Goal: Information Seeking & Learning: Understand process/instructions

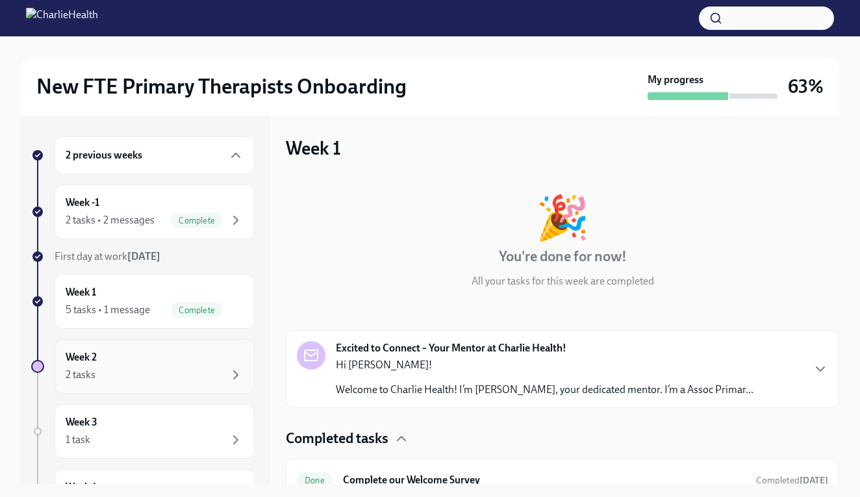
click at [155, 347] on div "Week 2 2 tasks" at bounding box center [155, 366] width 200 height 55
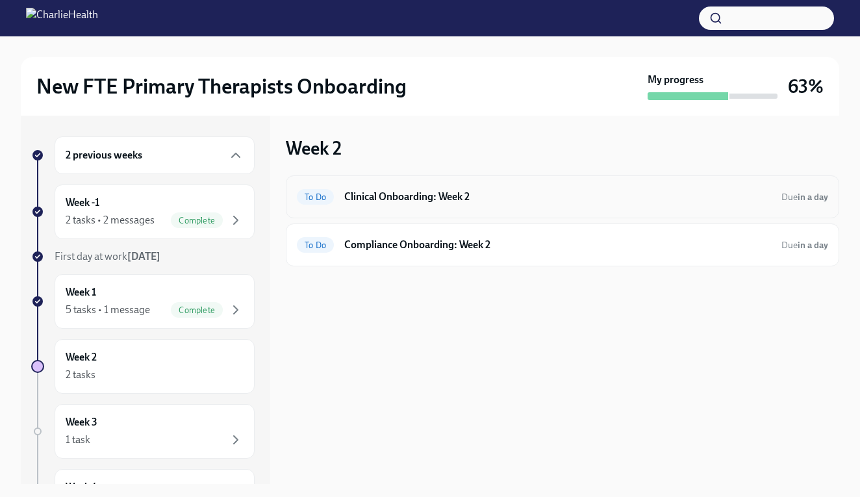
click at [496, 192] on h6 "Clinical Onboarding: Week 2" at bounding box center [557, 197] width 427 height 14
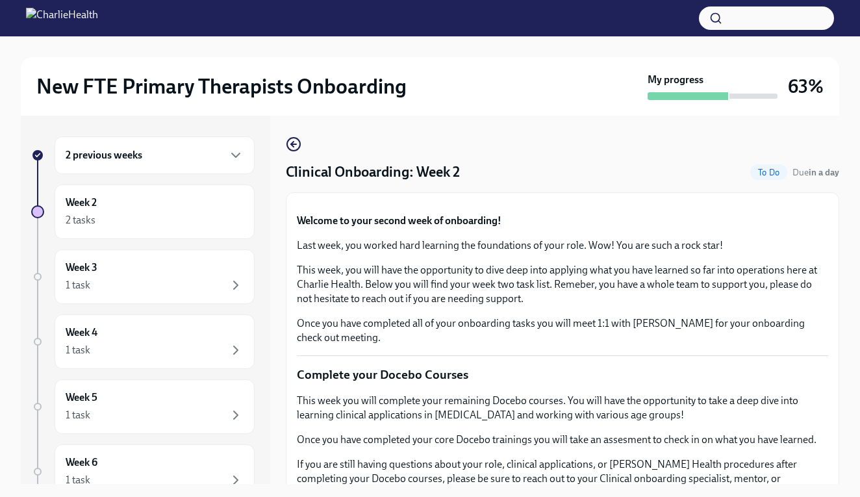
click at [854, 305] on div "New FTE Primary Therapists Onboarding My progress 63% 2 previous weeks Week 2 2…" at bounding box center [430, 278] width 860 height 484
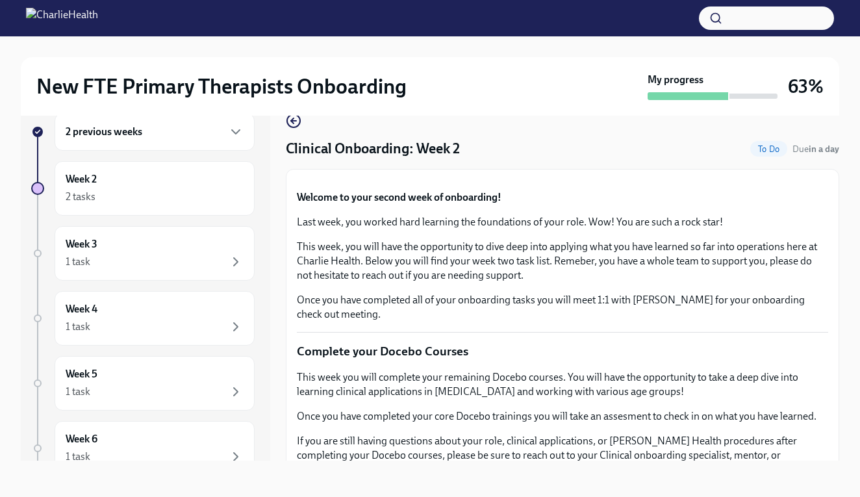
scroll to position [23, 0]
click at [288, 121] on icon "button" at bounding box center [294, 121] width 16 height 16
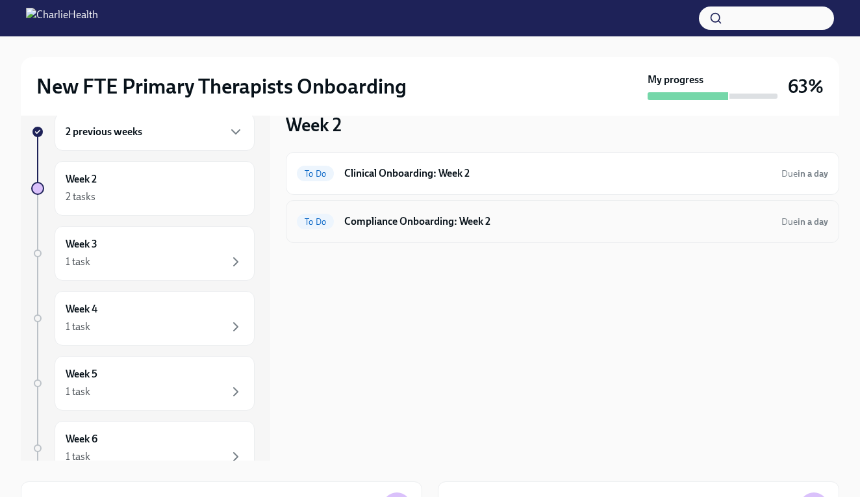
click at [632, 218] on h6 "Compliance Onboarding: Week 2" at bounding box center [557, 221] width 427 height 14
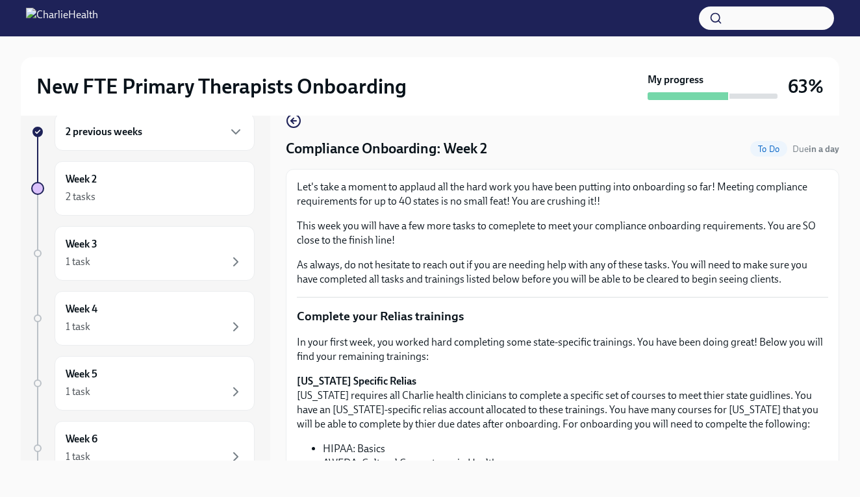
click at [851, 262] on div "New FTE Primary Therapists Onboarding My progress 63% 2 previous weeks Week 2 2…" at bounding box center [430, 255] width 860 height 484
click at [844, 271] on div "New FTE Primary Therapists Onboarding My progress 63% 2 previous weeks Week 2 2…" at bounding box center [430, 255] width 860 height 484
click at [493, 475] on div "2 previous weeks Week 2 2 tasks Week 3 1 task Week 4 1 task Week 5 1 task Week …" at bounding box center [430, 286] width 818 height 389
click at [484, 446] on li "HIPAA: Basics" at bounding box center [575, 449] width 505 height 14
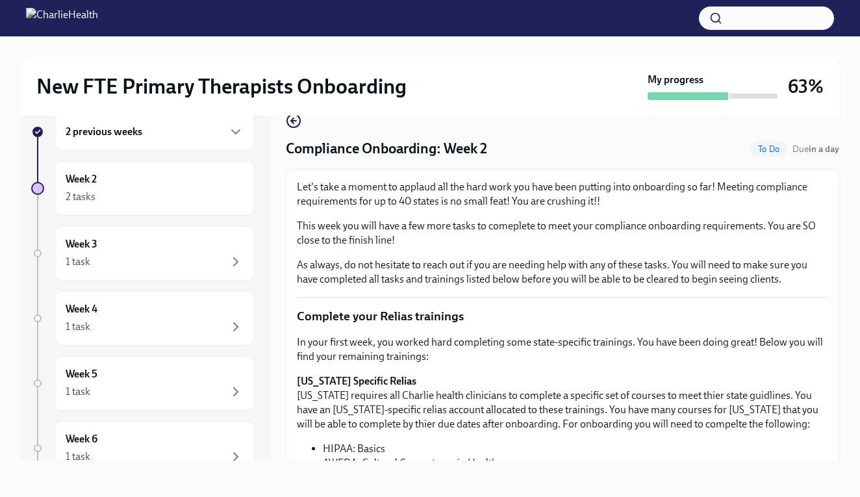
click at [484, 446] on li "HIPAA: Basics" at bounding box center [575, 449] width 505 height 14
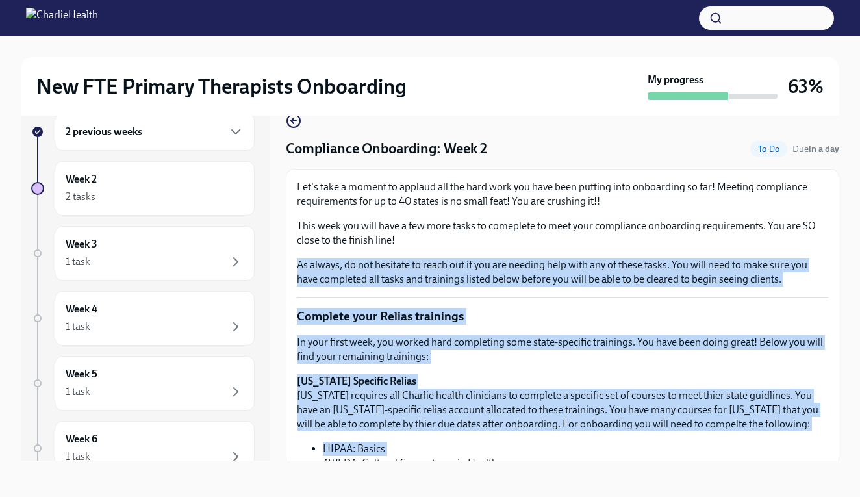
drag, startPoint x: 484, startPoint y: 446, endPoint x: 462, endPoint y: 255, distance: 192.3
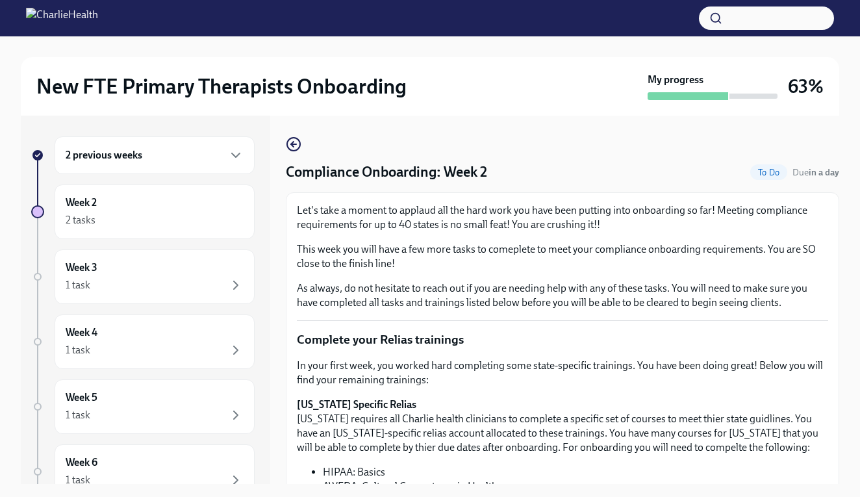
click at [843, 316] on div "New FTE Primary Therapists Onboarding My progress 63% 2 previous weeks Week 2 2…" at bounding box center [430, 278] width 860 height 484
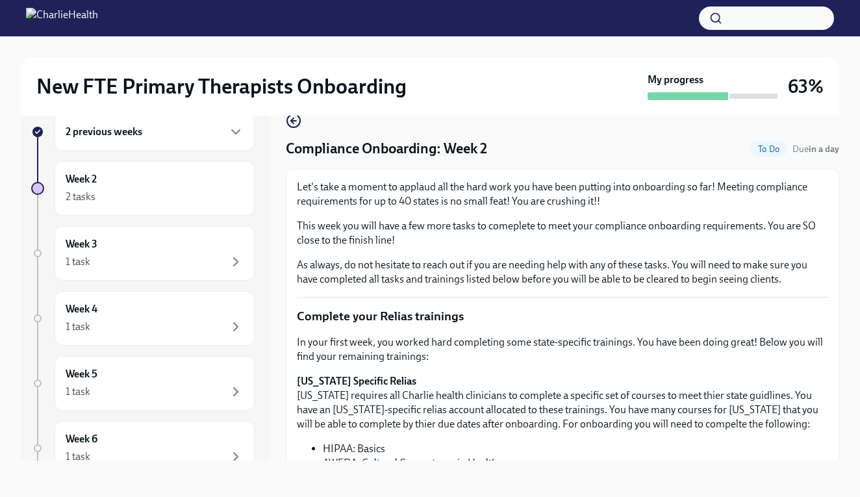
scroll to position [32, 0]
click at [670, 374] on p "[US_STATE] Specific Relias [US_STATE] requires all Charlie health clinicians to…" at bounding box center [562, 402] width 531 height 57
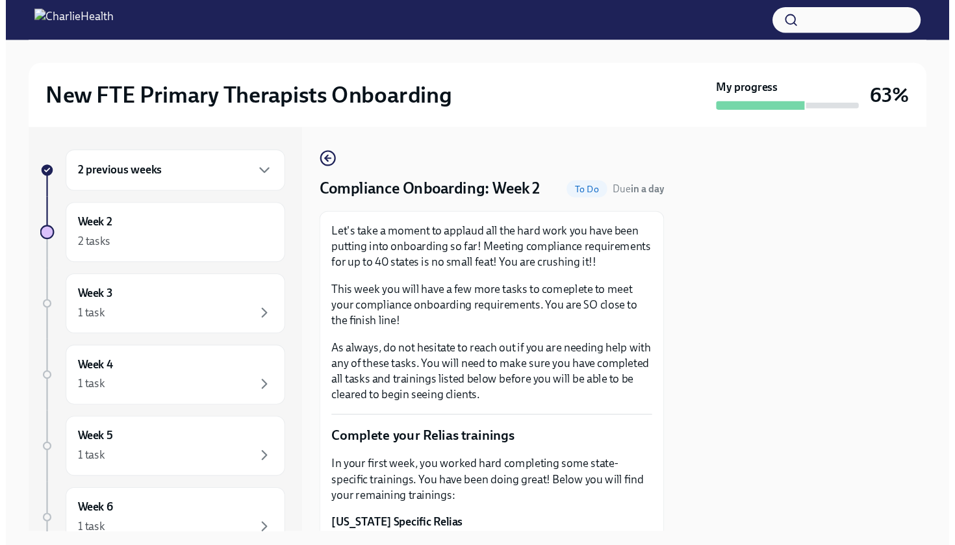
scroll to position [0, 0]
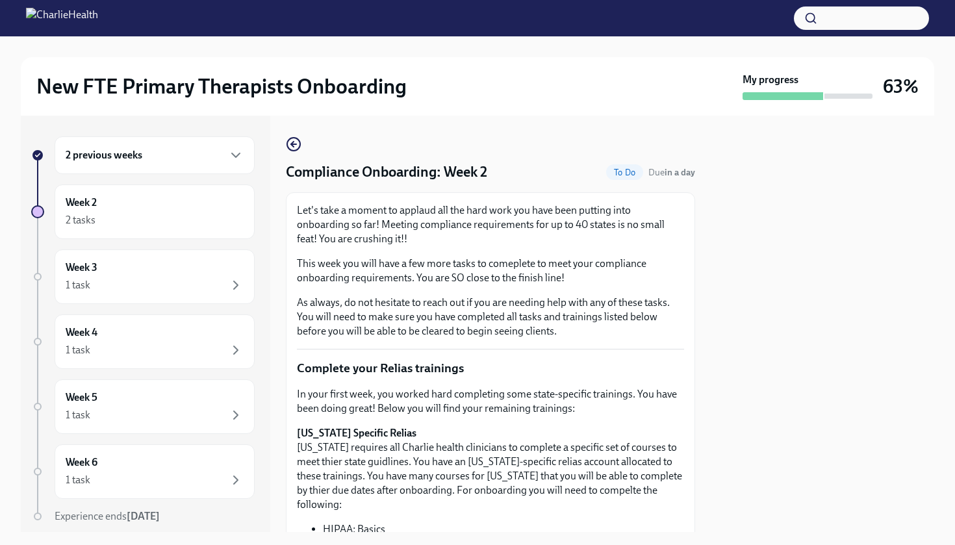
click at [859, 249] on div at bounding box center [822, 324] width 223 height 416
drag, startPoint x: 918, startPoint y: 249, endPoint x: 720, endPoint y: 347, distance: 220.7
click at [721, 346] on div at bounding box center [822, 324] width 223 height 416
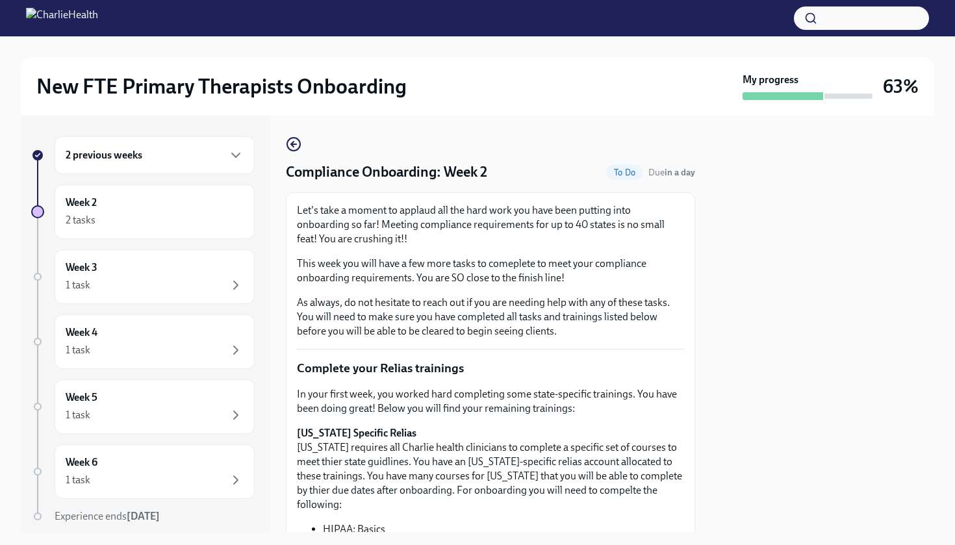
click at [720, 347] on div at bounding box center [822, 324] width 223 height 416
click at [288, 142] on circle "button" at bounding box center [293, 144] width 13 height 13
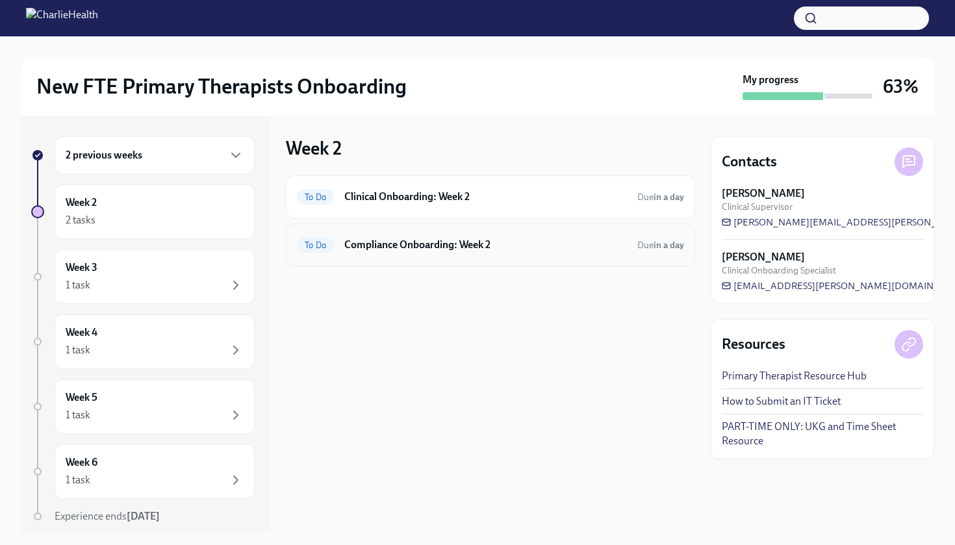
click at [512, 242] on h6 "Compliance Onboarding: Week 2" at bounding box center [485, 245] width 283 height 14
